Goal: Task Accomplishment & Management: Manage account settings

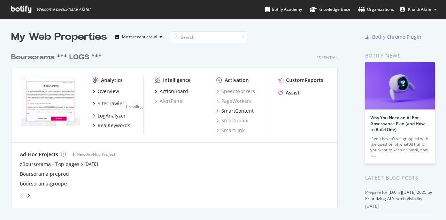
scroll to position [215, 436]
click at [98, 94] on div "Overview" at bounding box center [109, 91] width 22 height 7
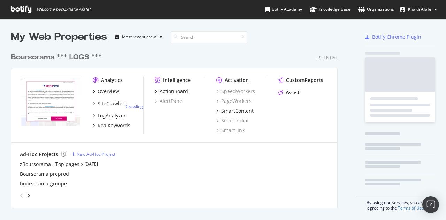
scroll to position [215, 436]
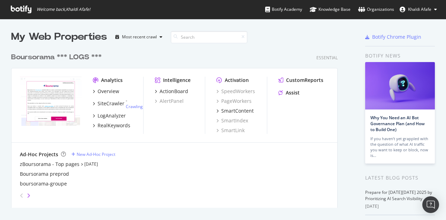
click at [28, 193] on icon "angle-right" at bounding box center [28, 196] width 3 height 6
click at [28, 194] on icon "angle-right" at bounding box center [28, 196] width 3 height 6
click at [23, 195] on icon "angle-left" at bounding box center [21, 196] width 3 height 6
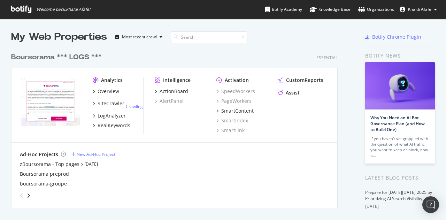
click at [424, 13] on button "Khaldi Afafe" at bounding box center [418, 9] width 48 height 11
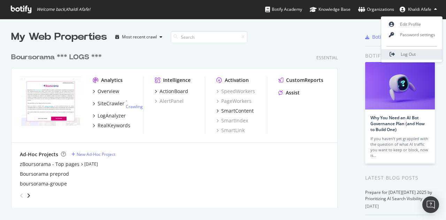
click at [404, 56] on span "Log Out" at bounding box center [408, 54] width 15 height 6
